Goal: Use online tool/utility: Utilize a website feature to perform a specific function

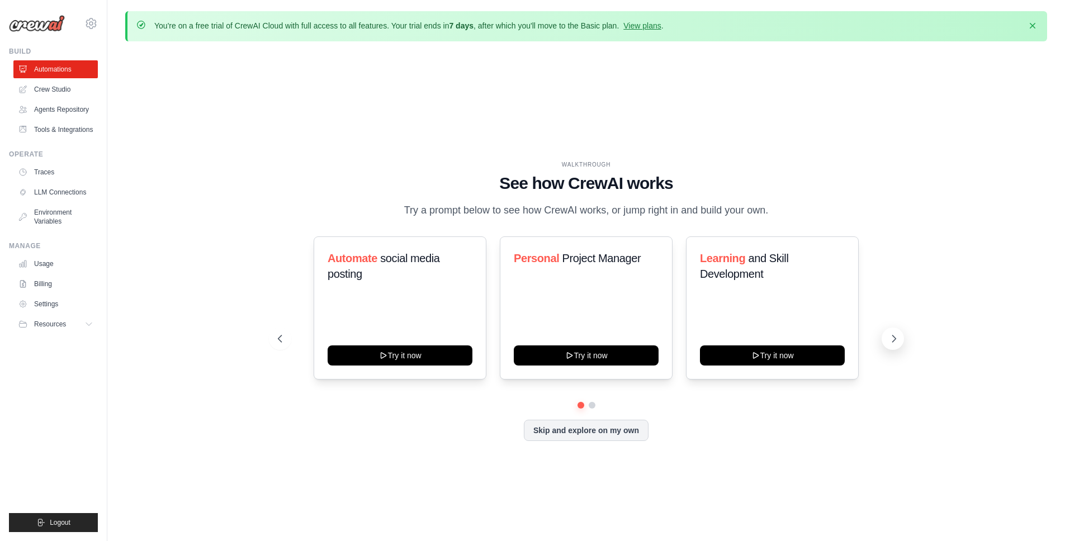
click at [898, 338] on icon at bounding box center [893, 338] width 11 height 11
click at [891, 338] on icon at bounding box center [893, 338] width 11 height 11
drag, startPoint x: 564, startPoint y: 259, endPoint x: 648, endPoint y: 259, distance: 84.4
click at [648, 259] on h3 "Personal Project Manager" at bounding box center [586, 258] width 145 height 16
click at [570, 259] on span "Project Manager" at bounding box center [601, 258] width 79 height 12
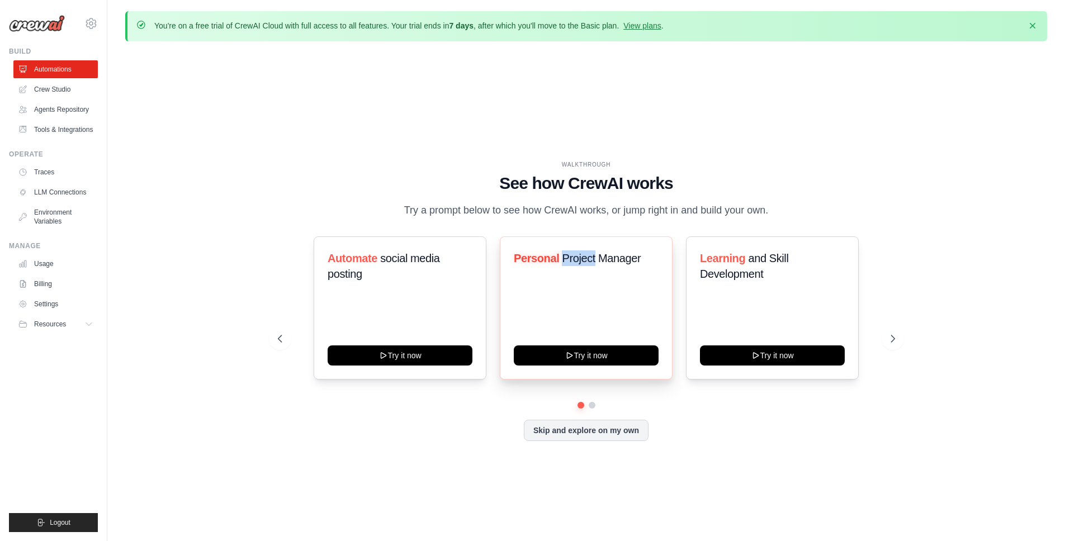
click at [570, 259] on span "Project Manager" at bounding box center [601, 258] width 79 height 12
click at [607, 260] on span "Project Manager" at bounding box center [601, 258] width 79 height 12
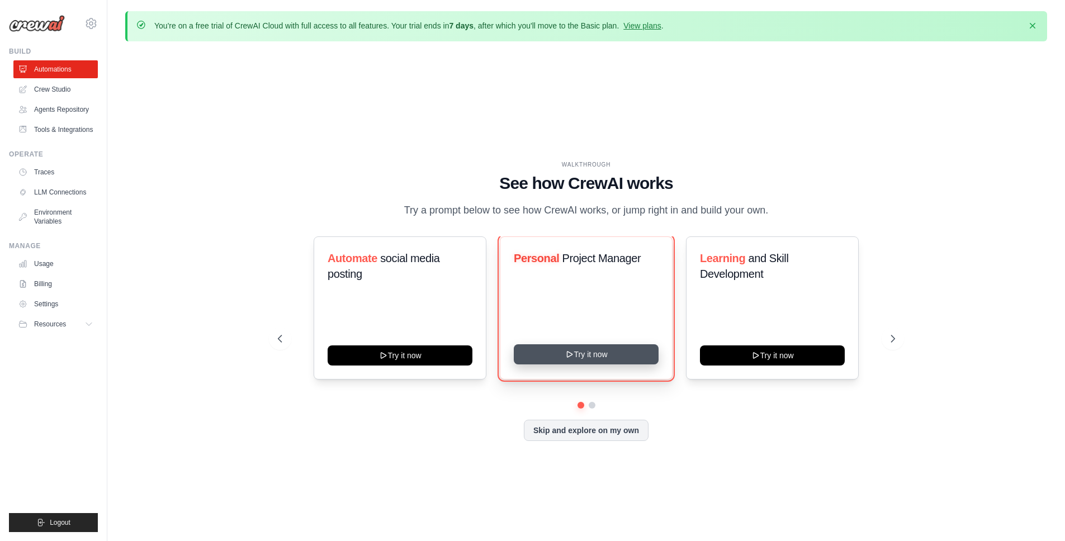
click at [593, 348] on button "Try it now" at bounding box center [586, 354] width 145 height 20
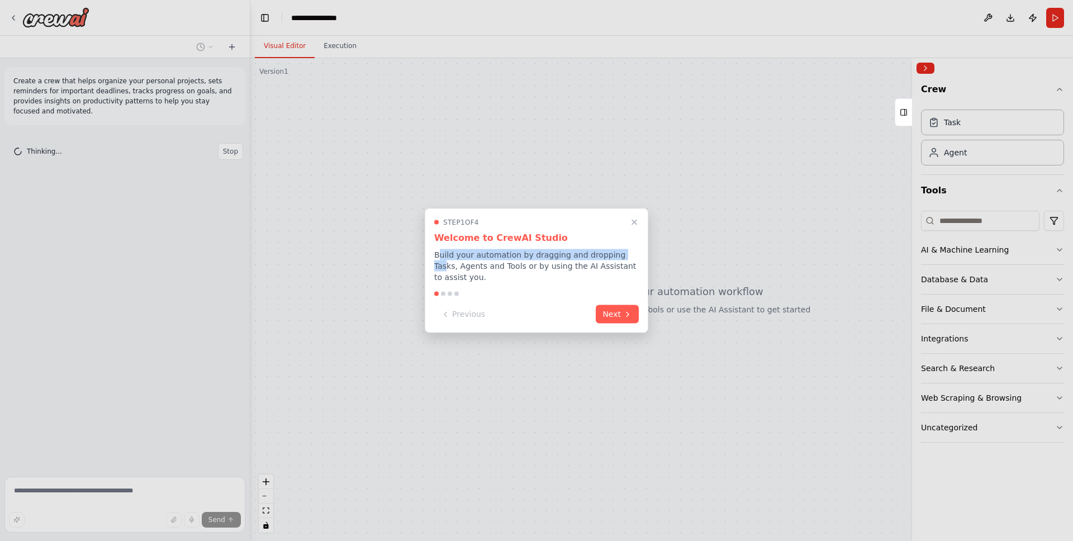
drag, startPoint x: 441, startPoint y: 257, endPoint x: 622, endPoint y: 253, distance: 180.6
click at [622, 253] on p "Build your automation by dragging and dropping Tasks, Agents and Tools or by us…" at bounding box center [536, 266] width 205 height 34
click at [604, 318] on button "Next" at bounding box center [617, 313] width 43 height 18
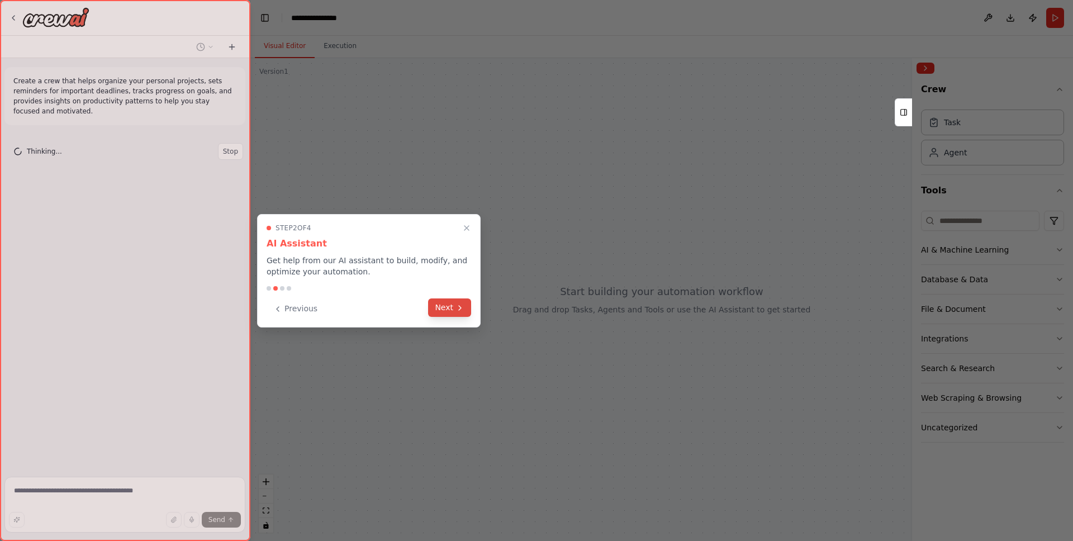
click at [443, 306] on button "Next" at bounding box center [449, 308] width 43 height 18
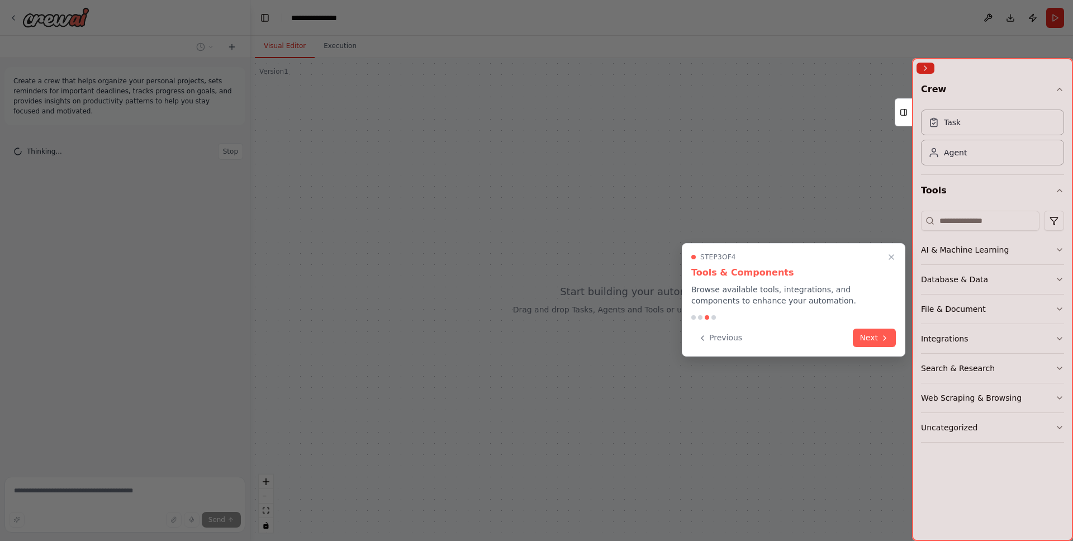
click at [873, 335] on button "Next" at bounding box center [874, 338] width 43 height 18
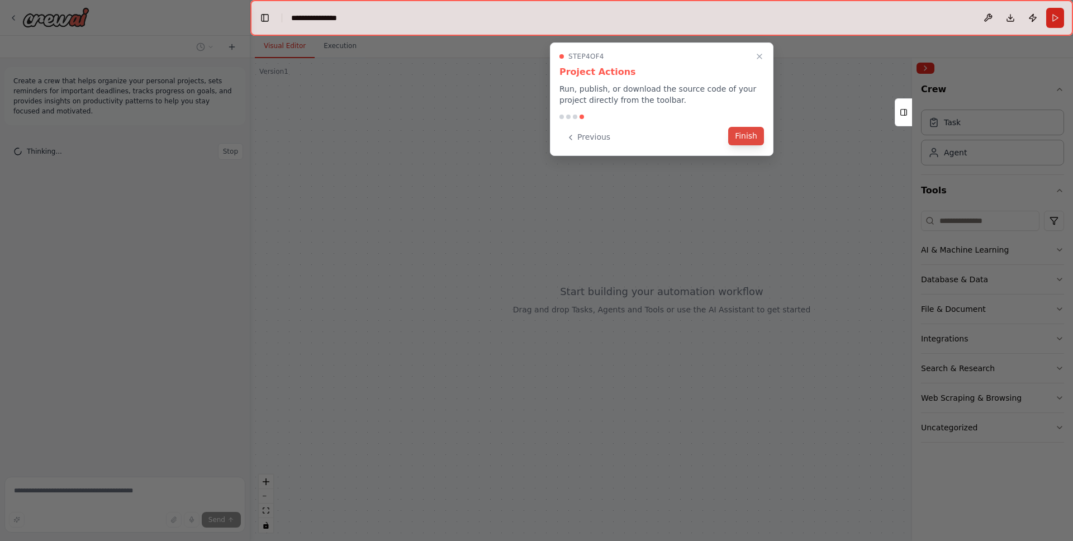
click at [746, 137] on button "Finish" at bounding box center [746, 136] width 36 height 18
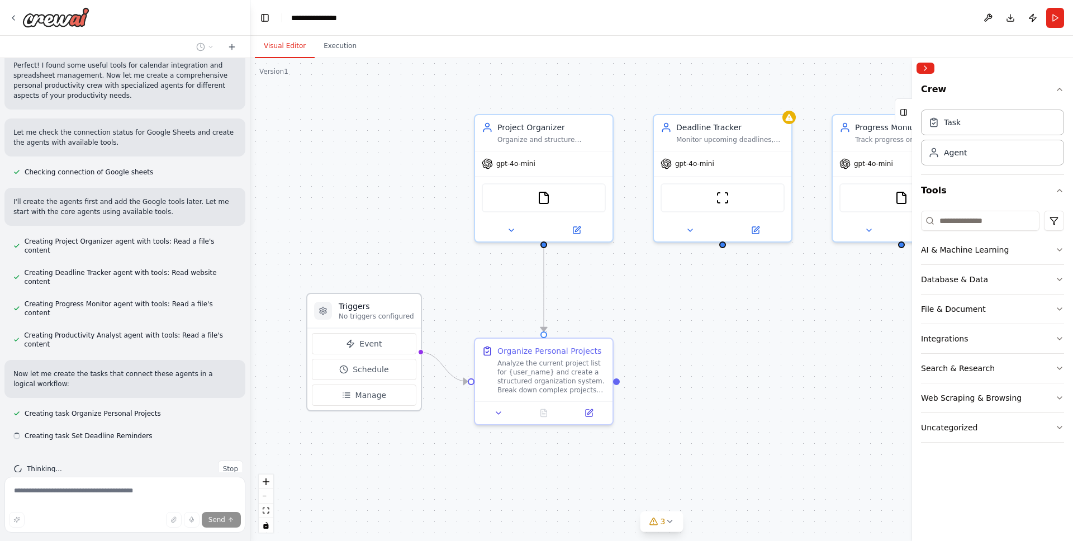
scroll to position [334, 0]
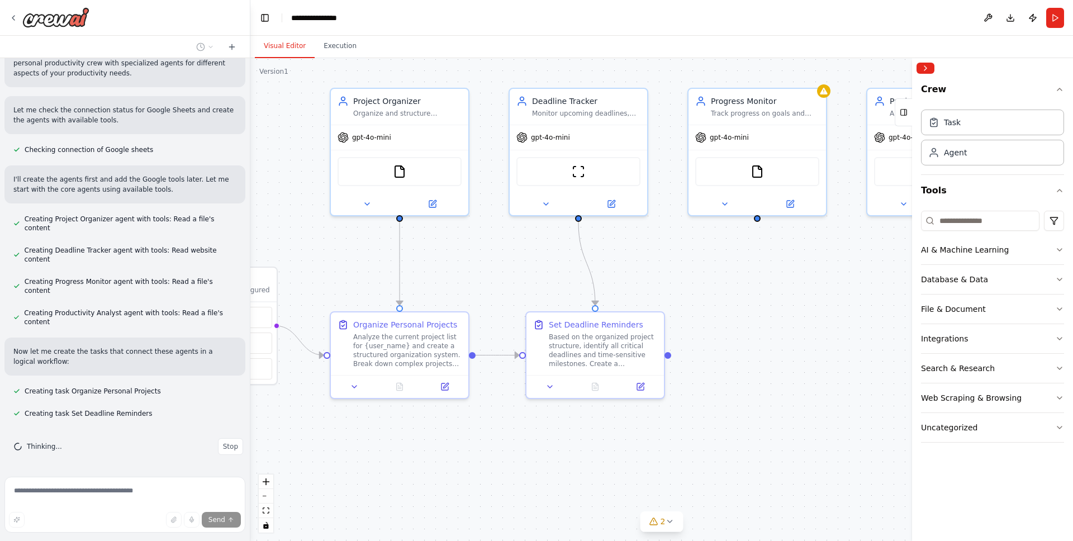
drag, startPoint x: 643, startPoint y: 494, endPoint x: 399, endPoint y: 454, distance: 247.4
click at [396, 455] on div ".deletable-edge-delete-btn { width: 20px; height: 20px; border: 0px solid #ffff…" at bounding box center [661, 299] width 823 height 483
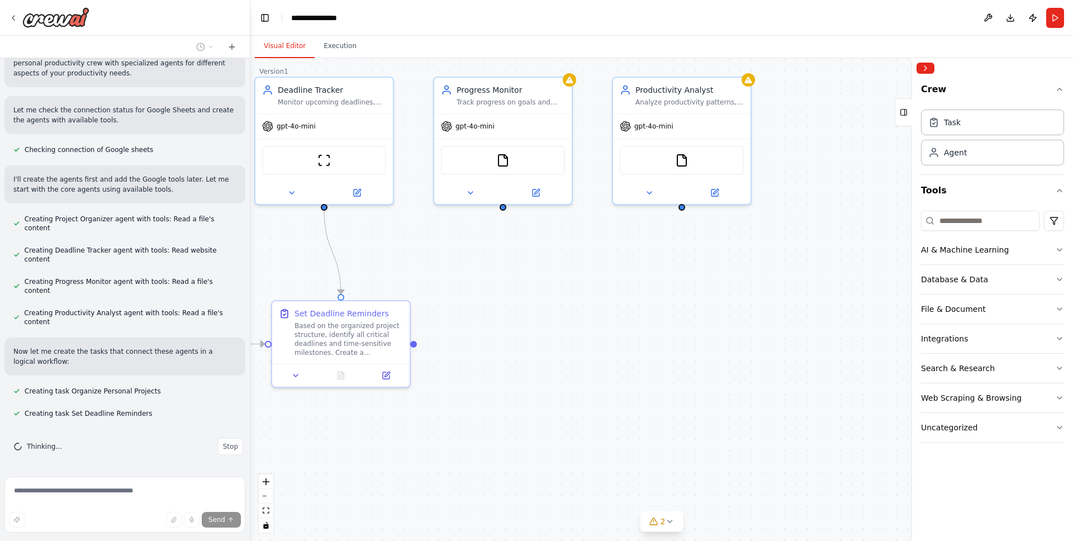
drag, startPoint x: 736, startPoint y: 443, endPoint x: 695, endPoint y: 443, distance: 40.8
click at [695, 443] on div ".deletable-edge-delete-btn { width: 20px; height: 20px; border: 0px solid #ffff…" at bounding box center [661, 299] width 823 height 483
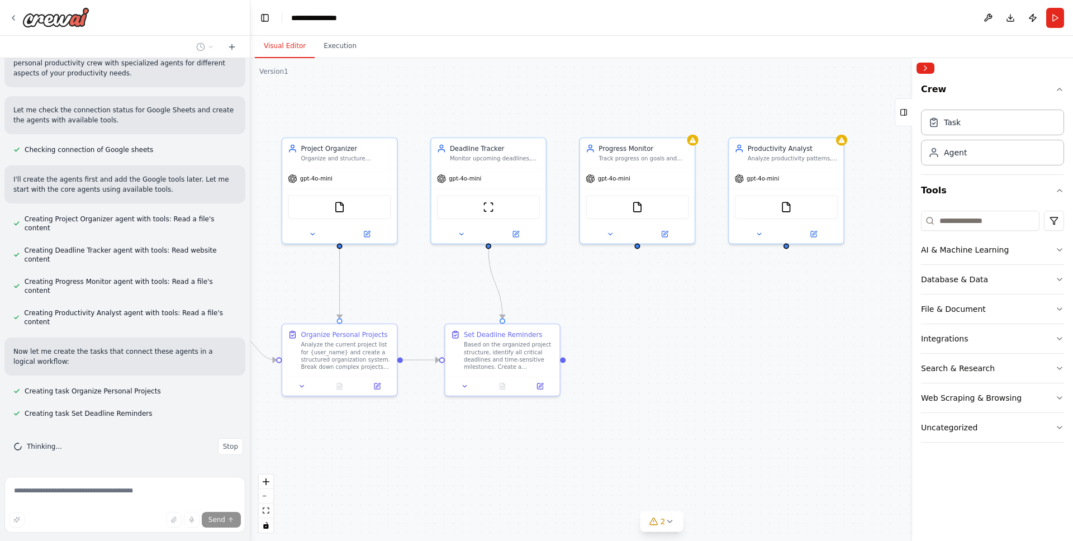
drag, startPoint x: 653, startPoint y: 438, endPoint x: 761, endPoint y: 437, distance: 107.3
click at [761, 437] on div ".deletable-edge-delete-btn { width: 20px; height: 20px; border: 0px solid #ffff…" at bounding box center [661, 299] width 823 height 483
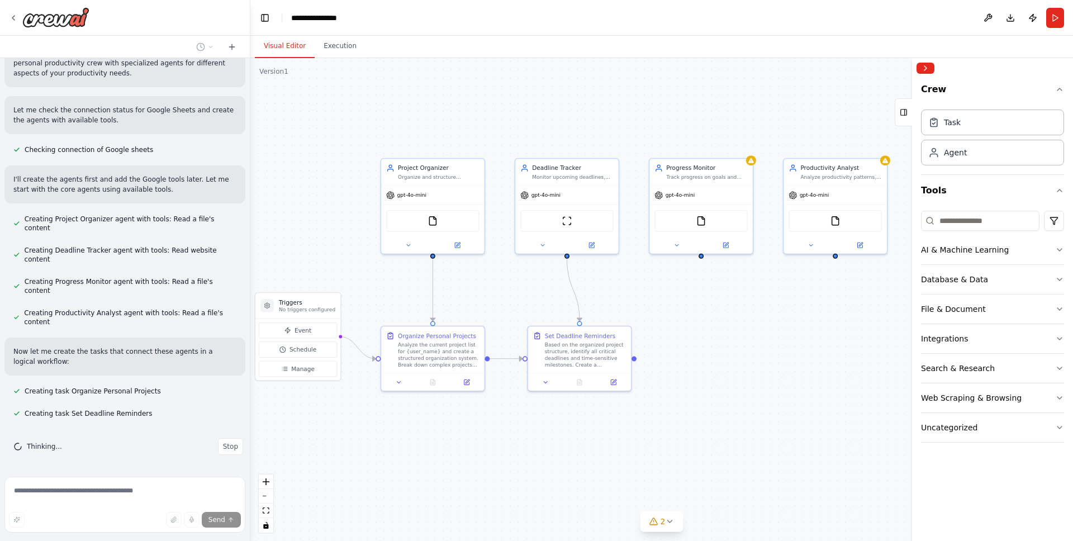
drag, startPoint x: 780, startPoint y: 434, endPoint x: 809, endPoint y: 428, distance: 29.7
click at [809, 428] on div ".deletable-edge-delete-btn { width: 20px; height: 20px; border: 0px solid #ffff…" at bounding box center [661, 299] width 823 height 483
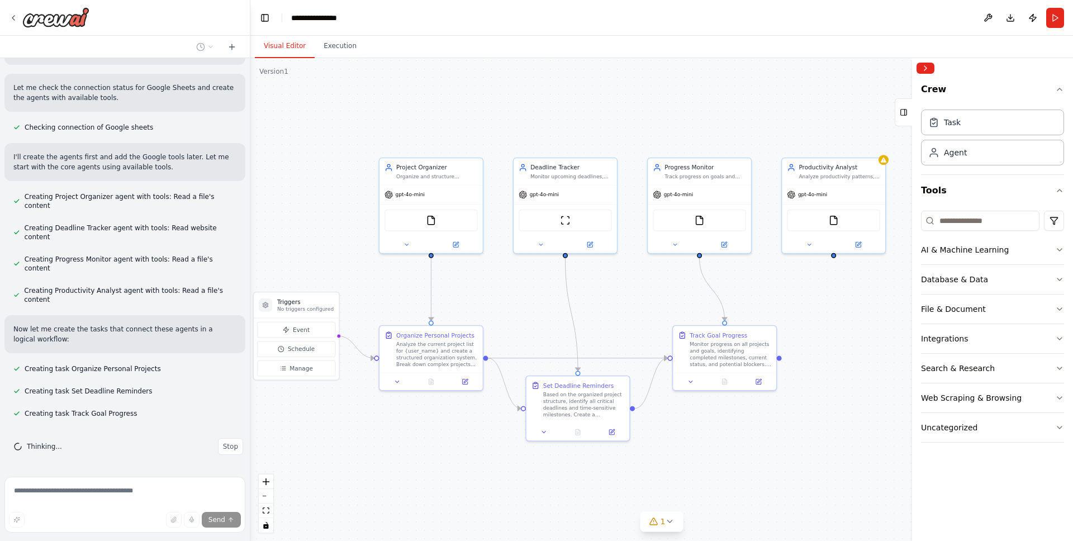
scroll to position [379, 0]
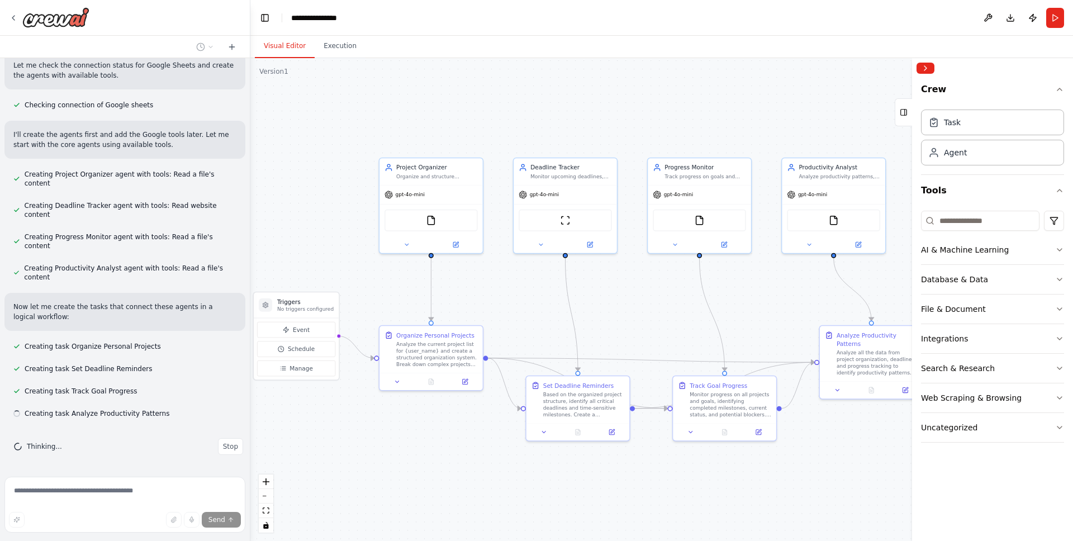
drag, startPoint x: 842, startPoint y: 494, endPoint x: 794, endPoint y: 466, distance: 55.4
click at [795, 466] on div ".deletable-edge-delete-btn { width: 20px; height: 20px; border: 0px solid #ffff…" at bounding box center [661, 299] width 823 height 483
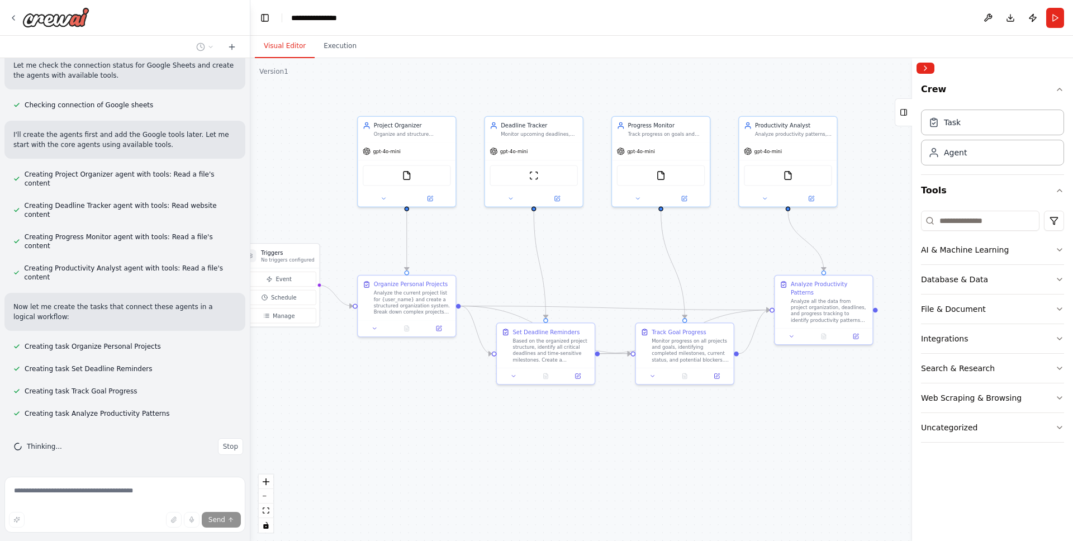
drag, startPoint x: 817, startPoint y: 474, endPoint x: 827, endPoint y: 433, distance: 42.0
click at [826, 434] on div ".deletable-edge-delete-btn { width: 20px; height: 20px; border: 0px solid #ffff…" at bounding box center [661, 299] width 823 height 483
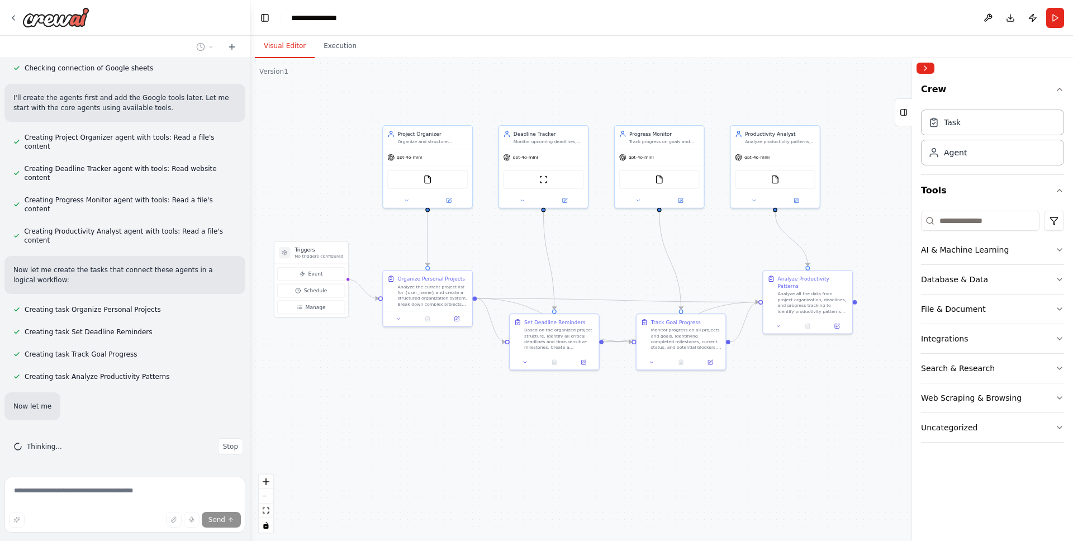
drag, startPoint x: 823, startPoint y: 438, endPoint x: 804, endPoint y: 428, distance: 21.5
click at [804, 428] on div ".deletable-edge-delete-btn { width: 20px; height: 20px; border: 0px solid #ffff…" at bounding box center [661, 299] width 823 height 483
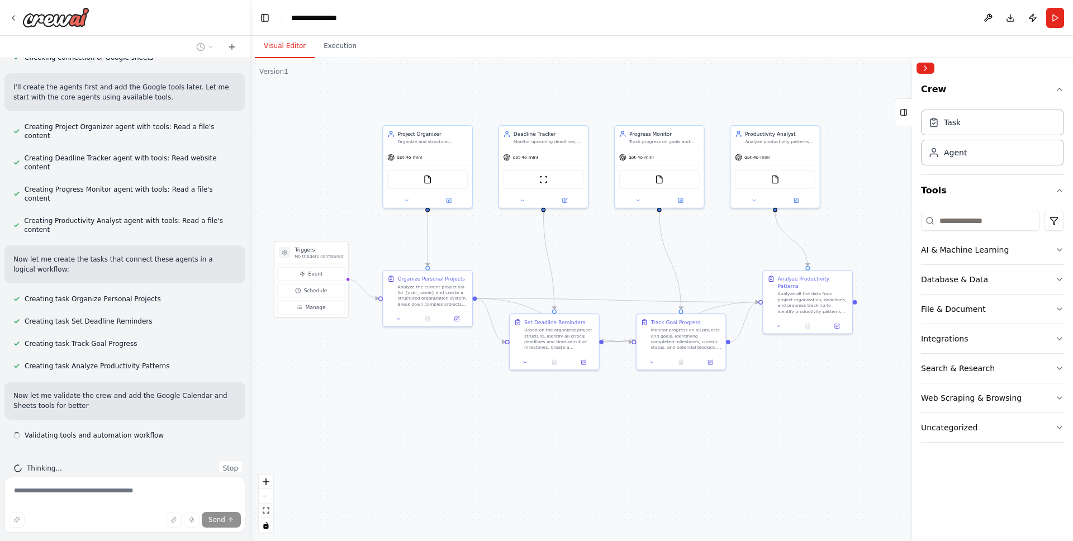
scroll to position [448, 0]
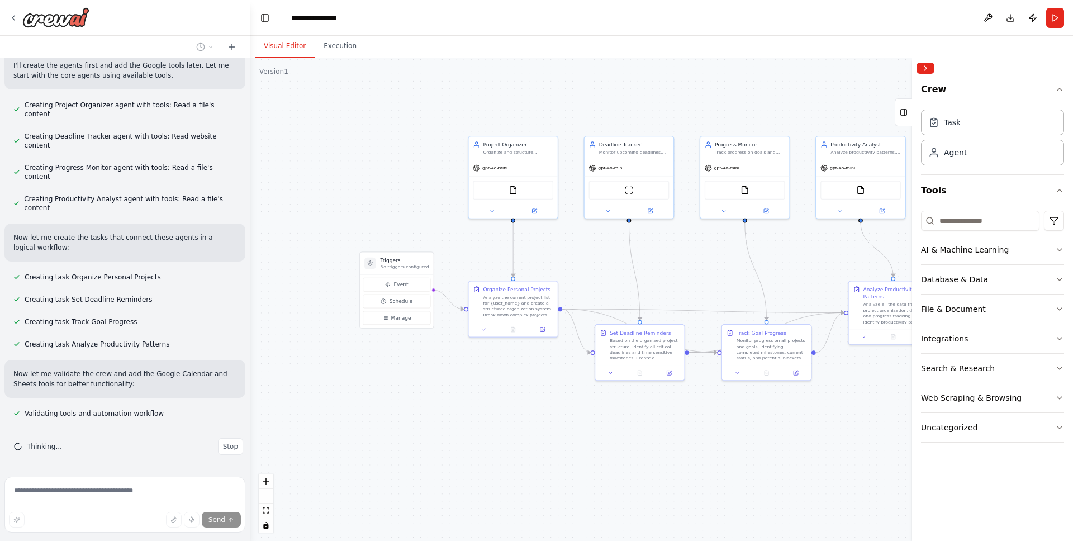
drag, startPoint x: 522, startPoint y: 439, endPoint x: 561, endPoint y: 443, distance: 39.4
click at [561, 443] on div ".deletable-edge-delete-btn { width: 20px; height: 20px; border: 0px solid #ffff…" at bounding box center [661, 299] width 823 height 483
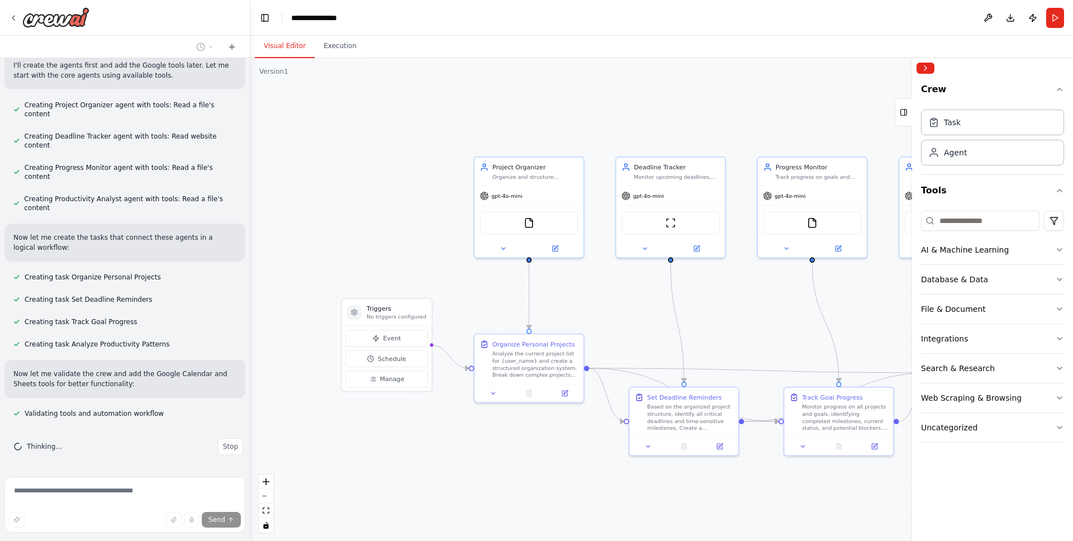
drag, startPoint x: 653, startPoint y: 271, endPoint x: 651, endPoint y: 321, distance: 49.8
click at [651, 320] on div ".deletable-edge-delete-btn { width: 20px; height: 20px; border: 0px solid #ffff…" at bounding box center [661, 299] width 823 height 483
click at [527, 177] on div "Organize and structure personal projects by breaking them down into manageable …" at bounding box center [535, 175] width 86 height 7
click at [431, 183] on div ".deletable-edge-delete-btn { width: 20px; height: 20px; border: 0px solid #ffff…" at bounding box center [661, 299] width 823 height 483
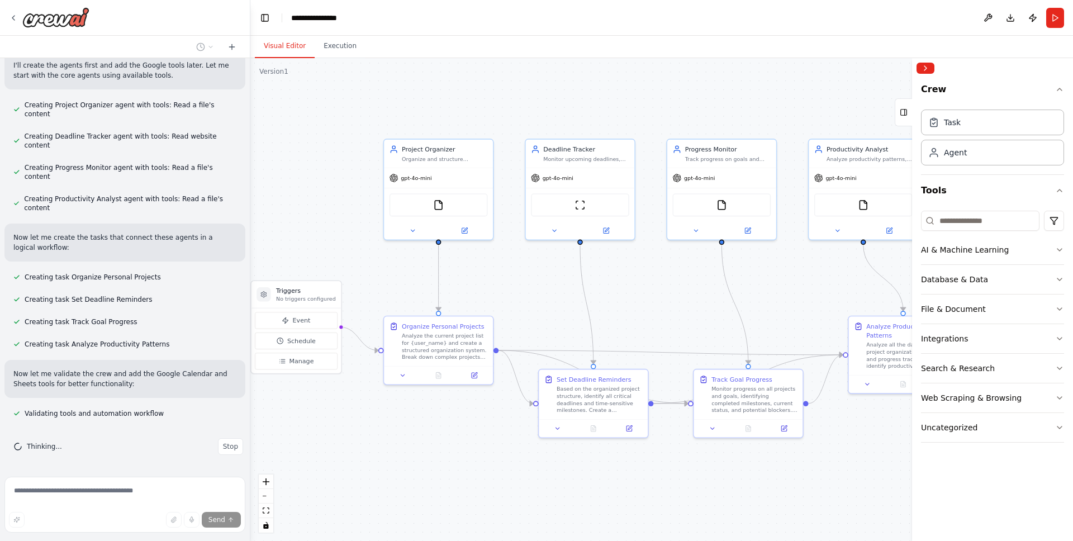
drag, startPoint x: 642, startPoint y: 312, endPoint x: 551, endPoint y: 294, distance: 92.9
click at [551, 294] on div ".deletable-edge-delete-btn { width: 20px; height: 20px; border: 0px solid #ffff…" at bounding box center [661, 299] width 823 height 483
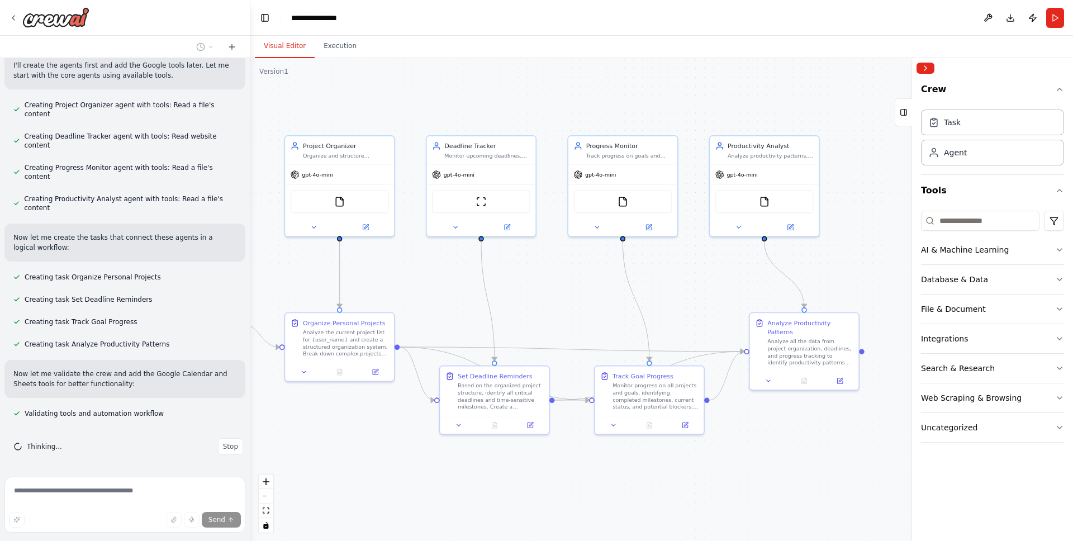
drag, startPoint x: 662, startPoint y: 299, endPoint x: 535, endPoint y: 293, distance: 127.0
click at [535, 293] on div ".deletable-edge-delete-btn { width: 20px; height: 20px; border: 0px solid #ffff…" at bounding box center [661, 299] width 823 height 483
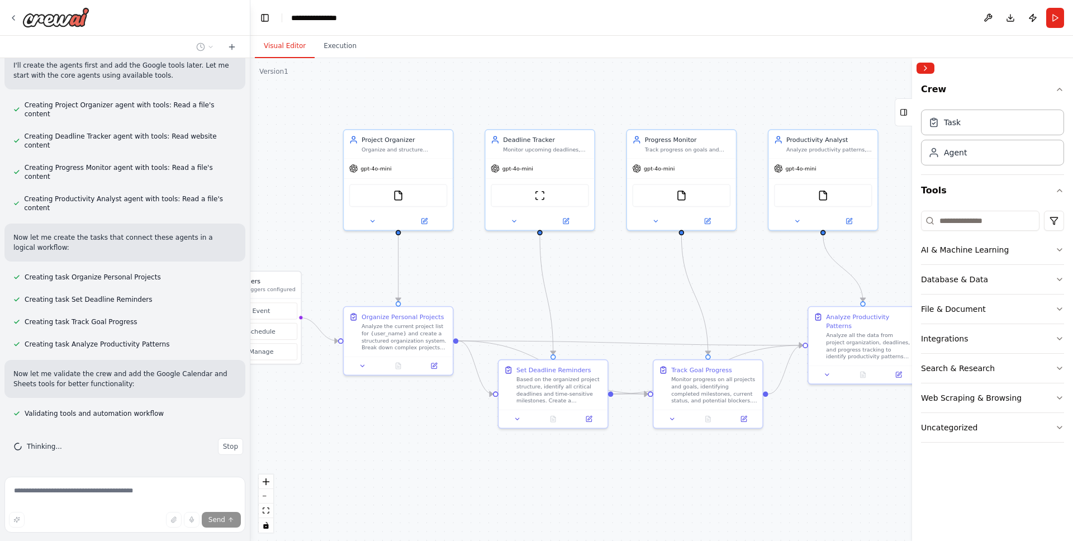
drag, startPoint x: 501, startPoint y: 308, endPoint x: 632, endPoint y: 307, distance: 130.8
click at [632, 307] on div ".deletable-edge-delete-btn { width: 20px; height: 20px; border: 0px solid #ffff…" at bounding box center [661, 299] width 823 height 483
